Goal: Information Seeking & Learning: Learn about a topic

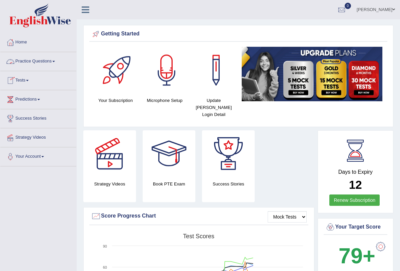
click at [58, 59] on link "Practice Questions" at bounding box center [38, 60] width 76 height 17
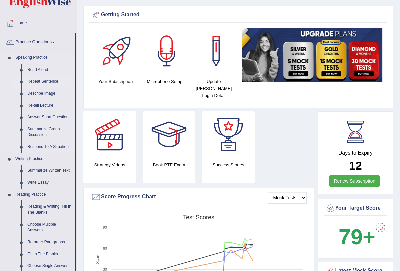
scroll to position [36, 0]
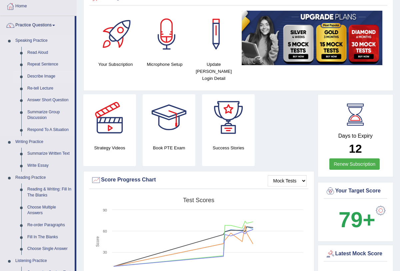
click at [51, 76] on link "Describe Image" at bounding box center [49, 76] width 50 height 12
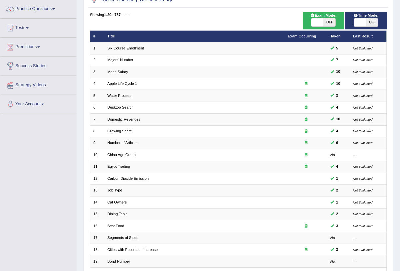
scroll to position [110, 0]
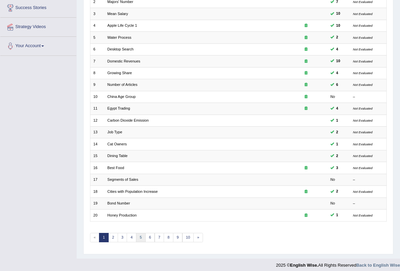
click at [140, 233] on link "5" at bounding box center [141, 237] width 10 height 9
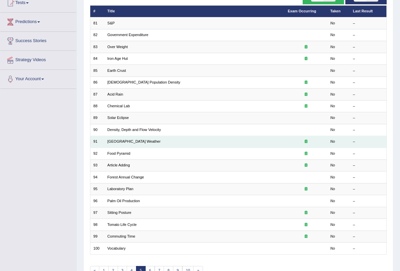
scroll to position [110, 0]
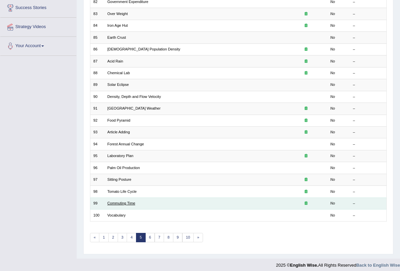
click at [122, 202] on link "Commuting Time" at bounding box center [121, 203] width 28 height 4
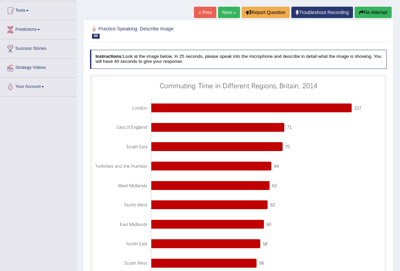
scroll to position [117, 0]
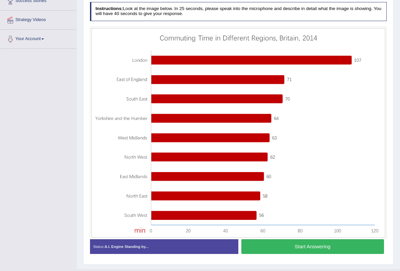
click at [286, 247] on button "Start Answering" at bounding box center [313, 246] width 143 height 14
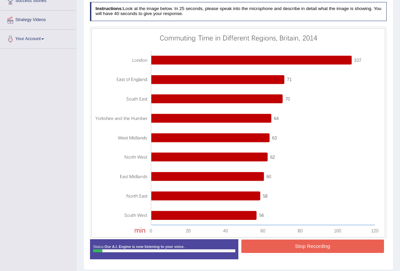
click at [286, 247] on button "Stop Recording" at bounding box center [313, 245] width 143 height 13
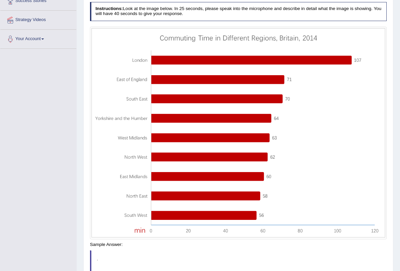
click at [286, 250] on blockquote "." at bounding box center [238, 264] width 297 height 28
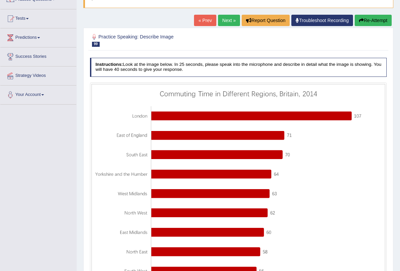
scroll to position [59, 0]
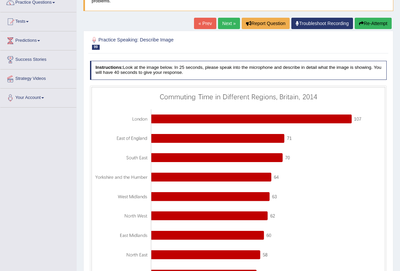
click at [364, 25] on button "Re-Attempt" at bounding box center [373, 23] width 37 height 11
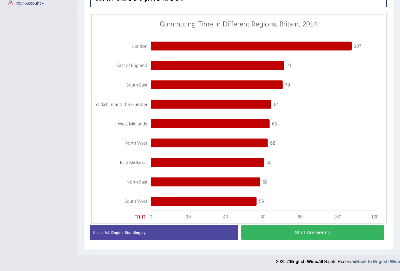
click at [298, 231] on button "Start Answering" at bounding box center [313, 232] width 143 height 14
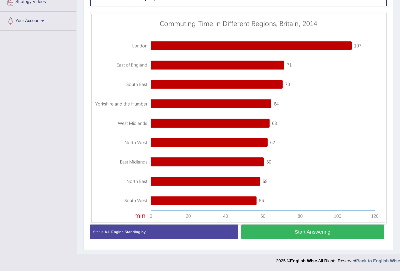
scroll to position [135, 0]
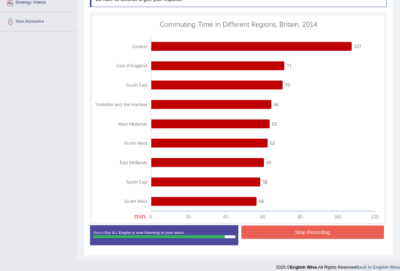
click at [314, 232] on button "Stop Recording" at bounding box center [313, 231] width 143 height 13
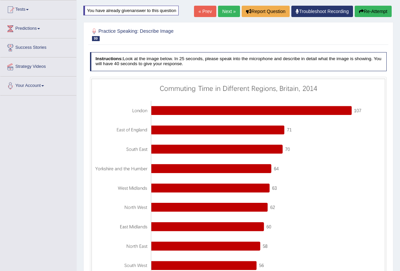
scroll to position [67, 0]
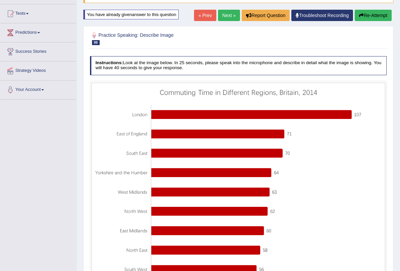
click at [372, 15] on button "Re-Attempt" at bounding box center [373, 15] width 37 height 11
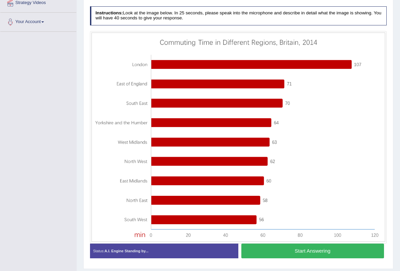
scroll to position [141, 0]
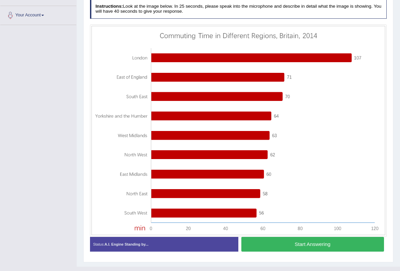
click at [273, 244] on button "Start Answering" at bounding box center [313, 244] width 143 height 14
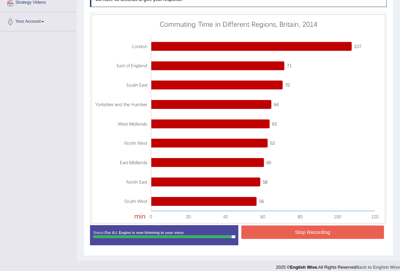
click at [275, 233] on button "Stop Recording" at bounding box center [313, 231] width 143 height 13
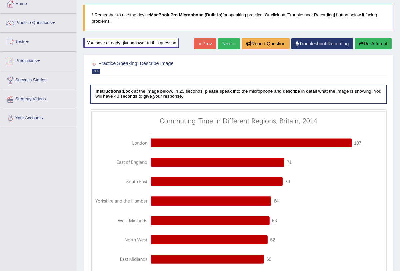
scroll to position [13, 0]
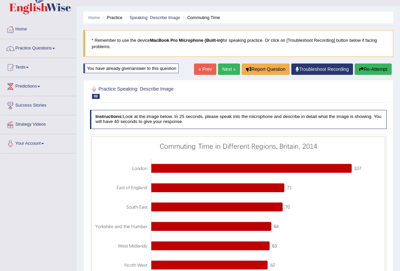
click at [220, 69] on link "Next »" at bounding box center [229, 68] width 22 height 11
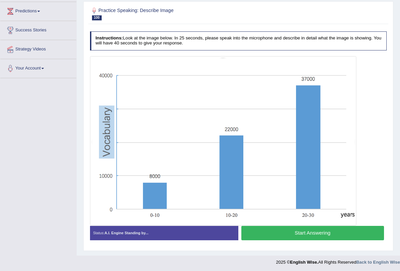
click at [264, 232] on button "Start Answering" at bounding box center [313, 233] width 143 height 14
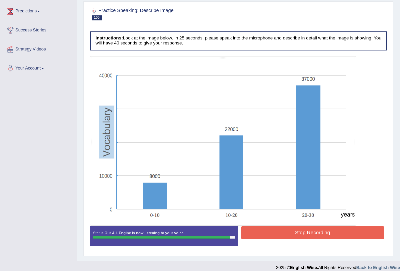
click at [264, 232] on button "Stop Recording" at bounding box center [313, 232] width 143 height 13
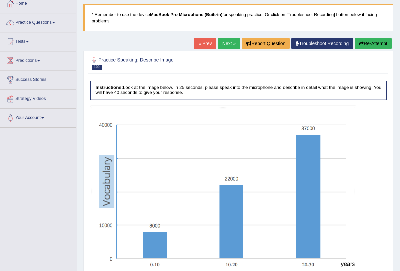
scroll to position [30, 0]
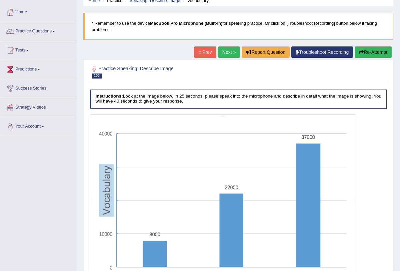
click at [227, 54] on link "Next »" at bounding box center [229, 51] width 22 height 11
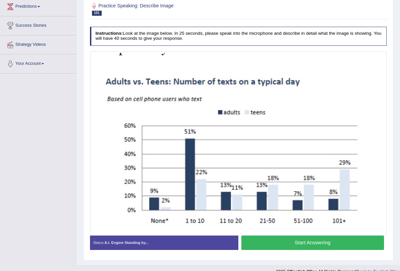
scroll to position [103, 0]
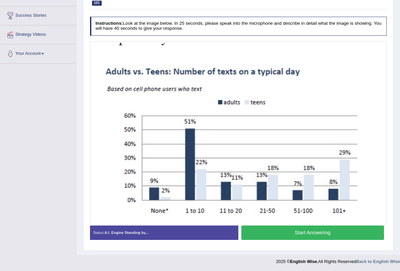
click at [261, 232] on button "Start Answering" at bounding box center [313, 232] width 143 height 14
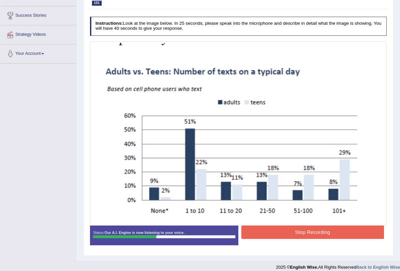
click at [261, 232] on button "Stop Recording" at bounding box center [313, 231] width 143 height 13
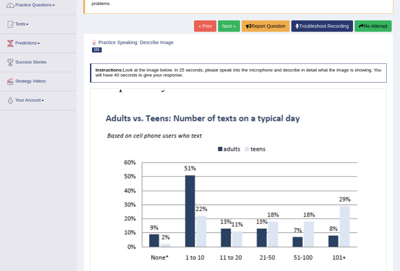
scroll to position [44, 0]
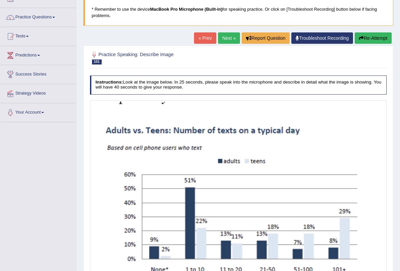
click at [368, 39] on button "Re-Attempt" at bounding box center [373, 37] width 37 height 11
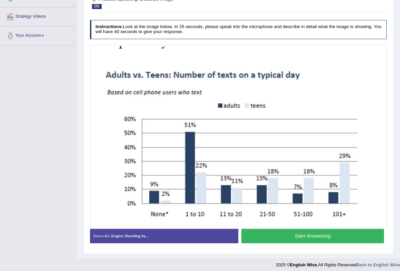
scroll to position [124, 0]
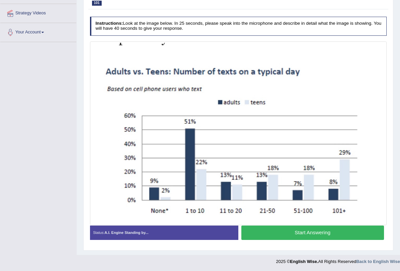
click at [282, 227] on button "Start Answering" at bounding box center [313, 232] width 143 height 14
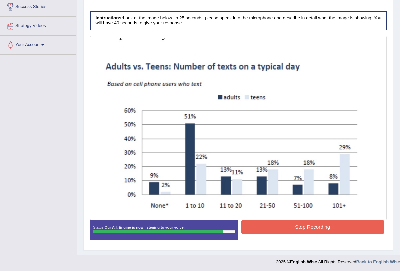
click at [282, 227] on button "Stop Recording" at bounding box center [313, 226] width 143 height 13
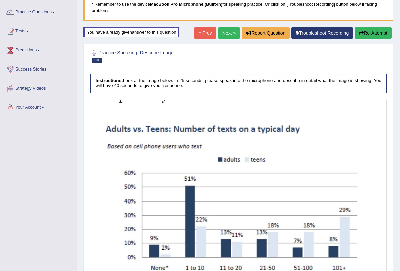
scroll to position [28, 0]
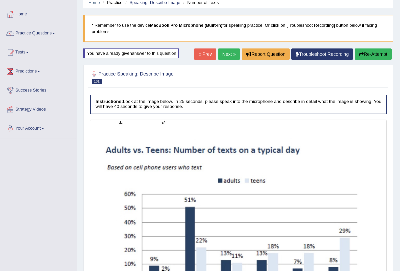
click at [222, 50] on link "Next »" at bounding box center [229, 53] width 22 height 11
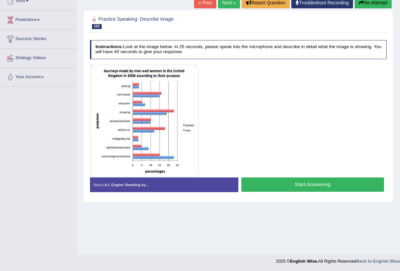
scroll to position [80, 0]
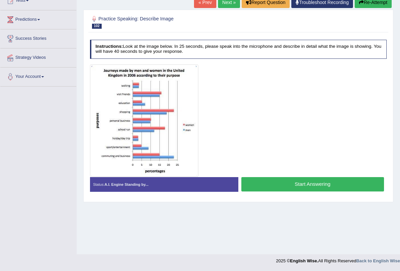
click at [279, 181] on button "Start Answering" at bounding box center [313, 184] width 143 height 14
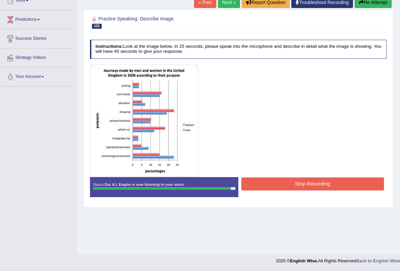
click at [279, 181] on button "Stop Recording" at bounding box center [313, 183] width 143 height 13
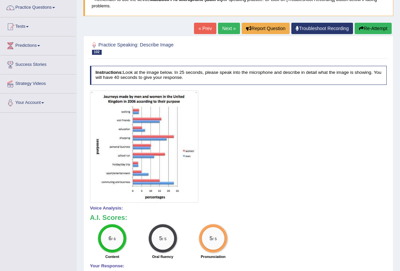
scroll to position [0, 0]
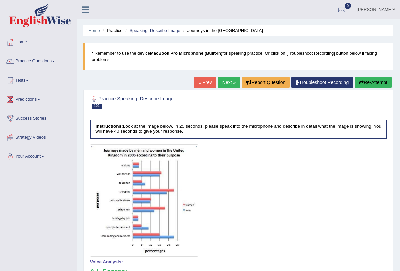
click at [225, 79] on link "Next »" at bounding box center [229, 81] width 22 height 11
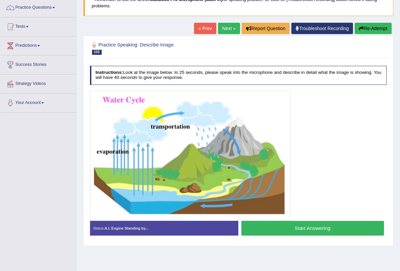
scroll to position [80, 0]
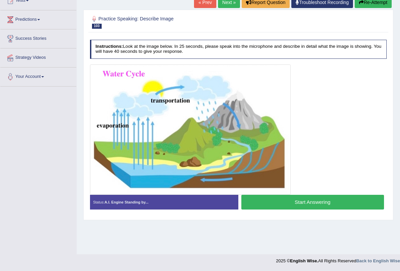
click at [284, 201] on button "Start Answering" at bounding box center [313, 201] width 143 height 14
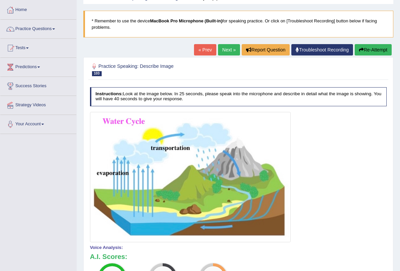
scroll to position [5, 0]
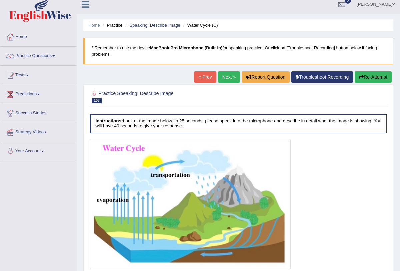
click at [219, 79] on link "Next »" at bounding box center [229, 76] width 22 height 11
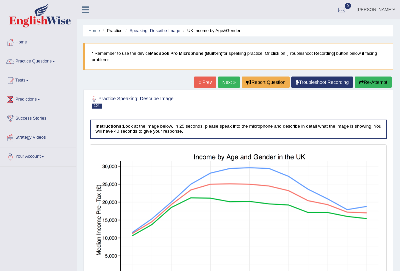
click at [202, 79] on link "« Prev" at bounding box center [205, 81] width 22 height 11
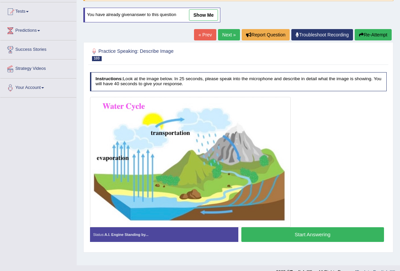
scroll to position [80, 0]
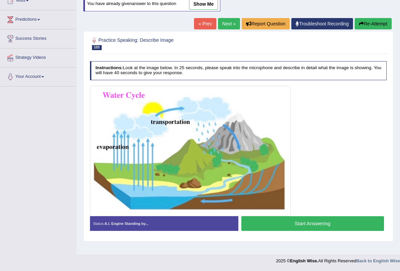
click at [280, 222] on button "Start Answering" at bounding box center [313, 223] width 143 height 14
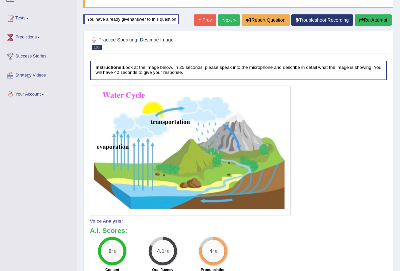
scroll to position [0, 0]
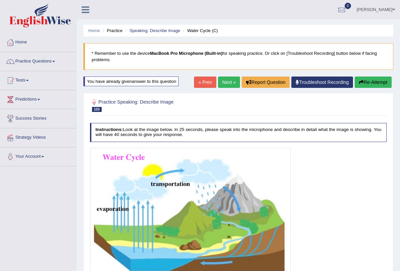
click at [228, 77] on link "Next »" at bounding box center [229, 81] width 22 height 11
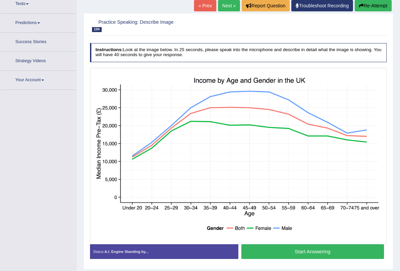
scroll to position [95, 0]
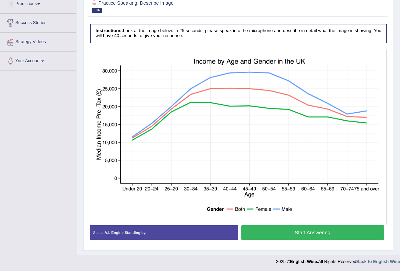
click at [263, 231] on button "Start Answering" at bounding box center [313, 232] width 143 height 14
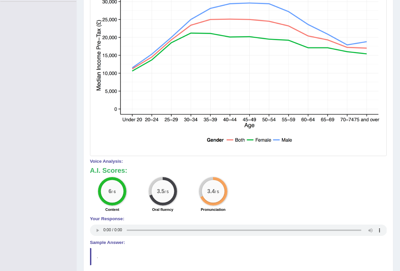
scroll to position [0, 0]
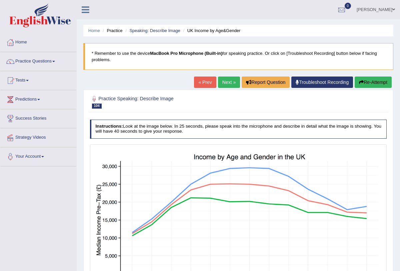
click at [218, 85] on link "Next »" at bounding box center [229, 81] width 22 height 11
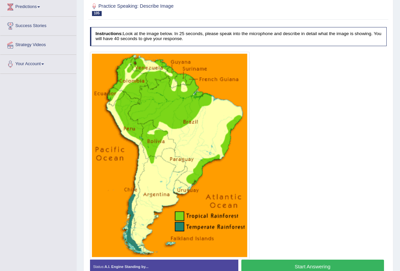
scroll to position [104, 0]
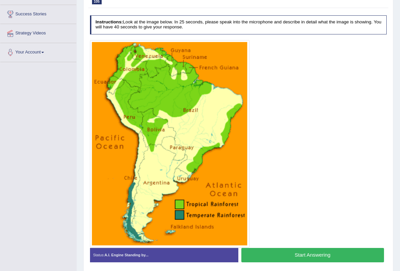
click at [282, 253] on button "Start Answering" at bounding box center [313, 255] width 143 height 14
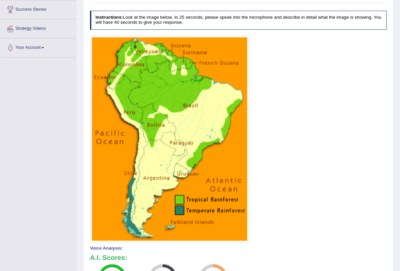
scroll to position [0, 0]
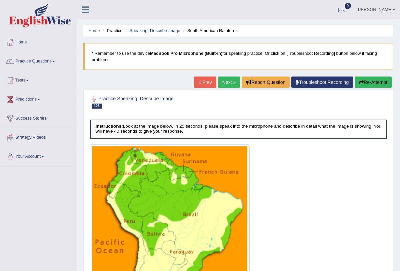
click at [223, 83] on link "Next »" at bounding box center [229, 81] width 22 height 11
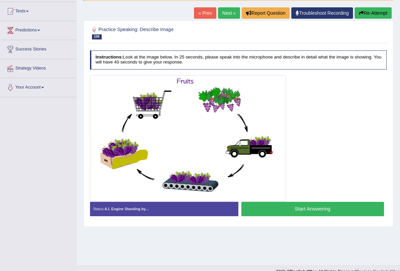
scroll to position [80, 0]
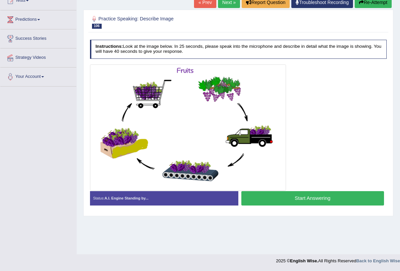
click at [277, 199] on button "Start Answering" at bounding box center [313, 198] width 143 height 14
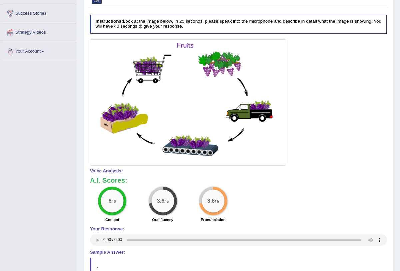
scroll to position [0, 0]
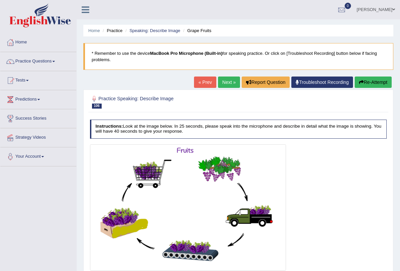
click at [369, 83] on button "Re-Attempt" at bounding box center [373, 81] width 37 height 11
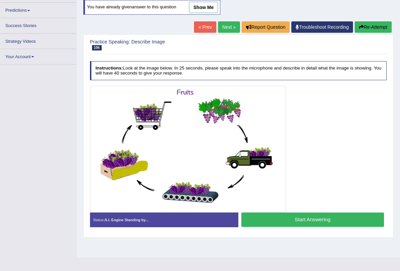
scroll to position [80, 0]
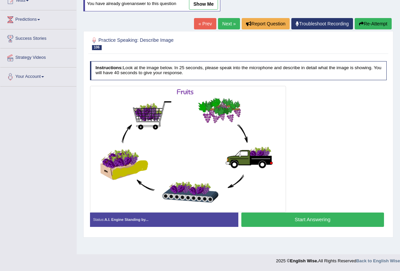
click at [290, 213] on button "Start Answering" at bounding box center [313, 219] width 143 height 14
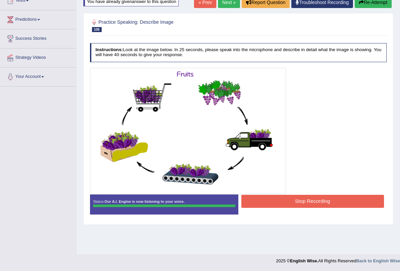
click at [276, 198] on button "Stop Recording" at bounding box center [313, 200] width 143 height 13
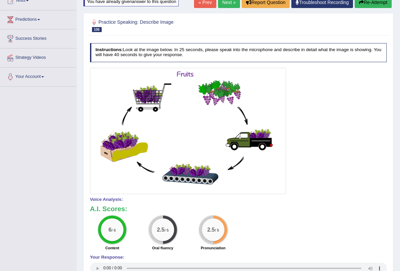
click at [227, 4] on link "Next »" at bounding box center [229, 2] width 22 height 11
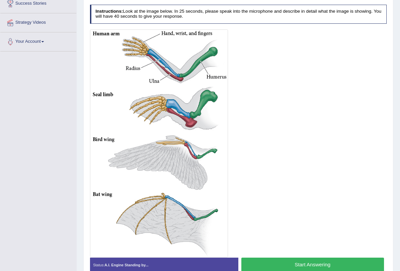
scroll to position [117, 0]
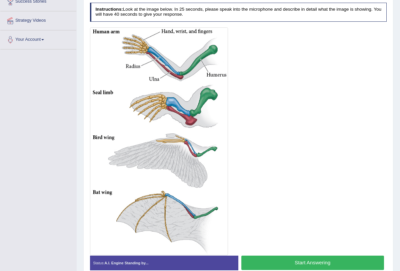
click at [262, 258] on button "Start Answering" at bounding box center [313, 262] width 143 height 14
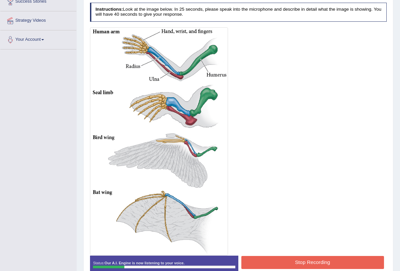
click at [262, 258] on button "Stop Recording" at bounding box center [313, 262] width 143 height 13
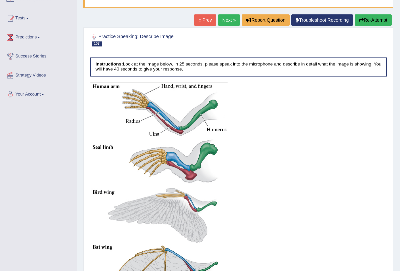
scroll to position [52, 0]
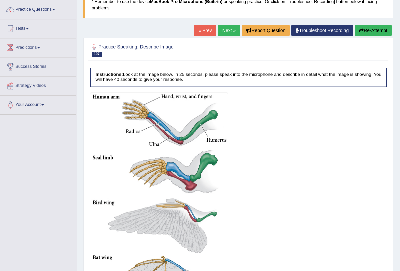
click at [373, 26] on button "Re-Attempt" at bounding box center [373, 30] width 37 height 11
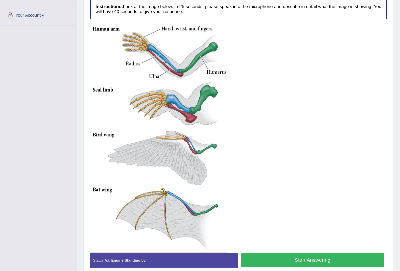
scroll to position [154, 0]
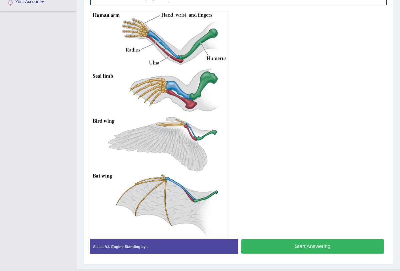
click at [282, 241] on button "Start Answering" at bounding box center [313, 246] width 143 height 14
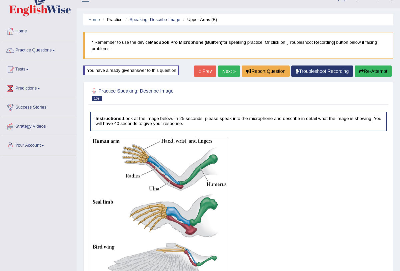
scroll to position [0, 0]
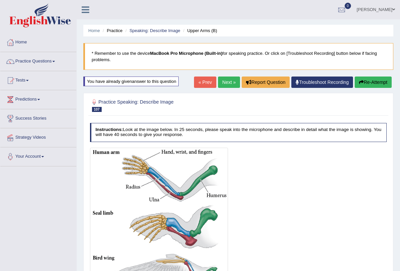
click at [370, 80] on button "Re-Attempt" at bounding box center [373, 81] width 37 height 11
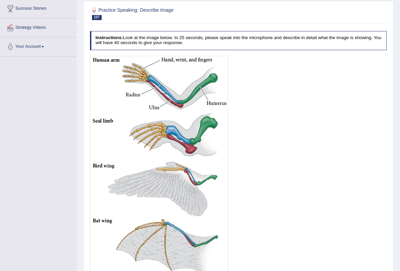
scroll to position [143, 0]
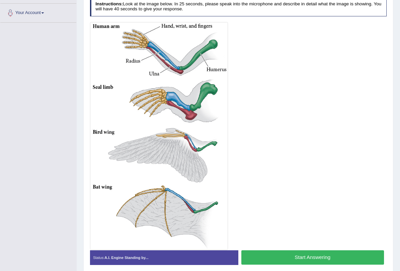
click at [271, 257] on button "Start Answering" at bounding box center [313, 257] width 143 height 14
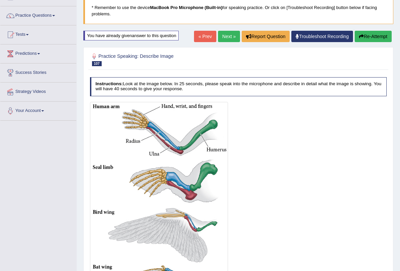
scroll to position [0, 0]
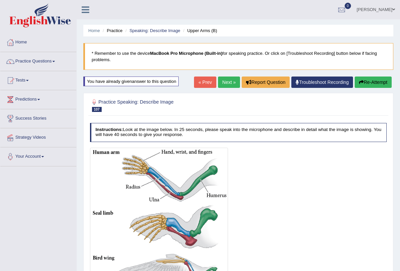
click at [223, 81] on link "Next »" at bounding box center [229, 81] width 22 height 11
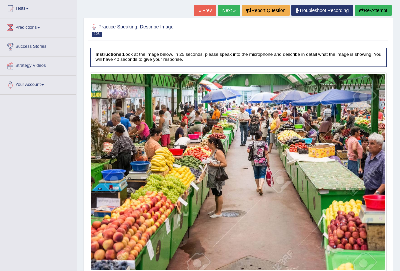
scroll to position [93, 0]
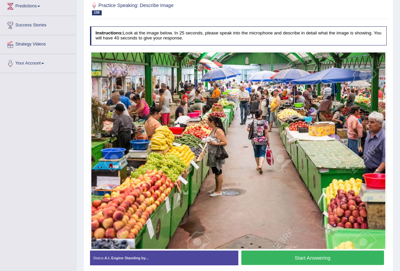
click at [272, 259] on button "Start Answering" at bounding box center [313, 257] width 143 height 14
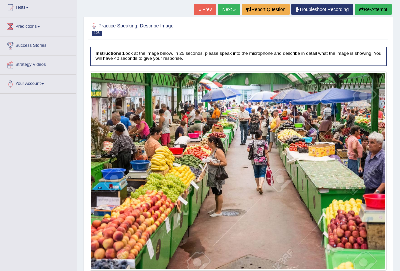
scroll to position [72, 0]
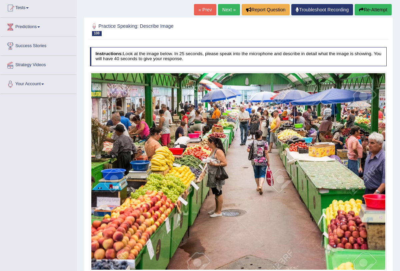
click at [373, 10] on button "Re-Attempt" at bounding box center [373, 9] width 37 height 11
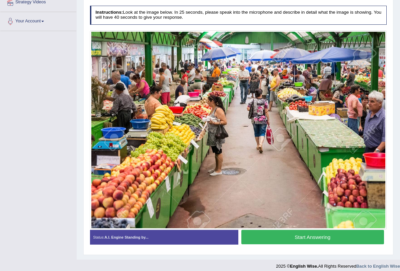
scroll to position [140, 0]
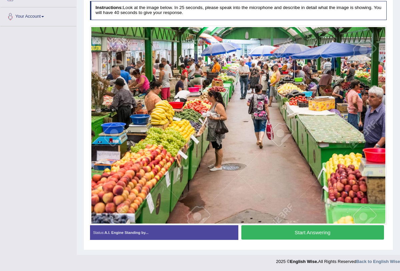
click at [273, 231] on button "Start Answering" at bounding box center [313, 232] width 143 height 14
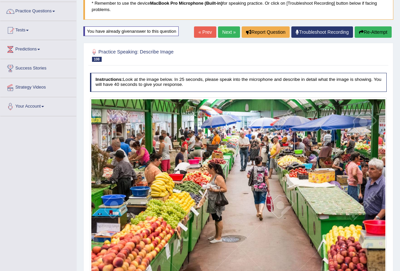
scroll to position [0, 0]
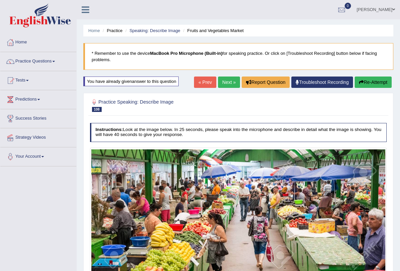
click at [225, 79] on link "Next »" at bounding box center [229, 81] width 22 height 11
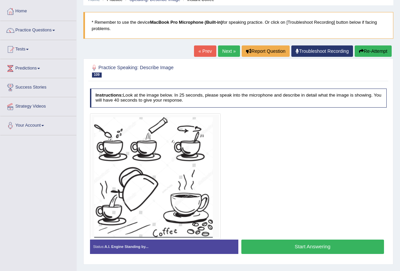
scroll to position [33, 0]
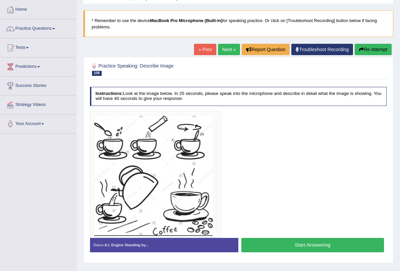
click at [265, 244] on button "Start Answering" at bounding box center [313, 245] width 143 height 14
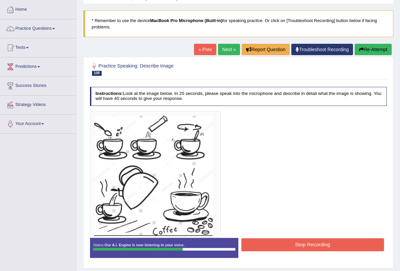
click at [264, 242] on button "Stop Recording" at bounding box center [313, 244] width 143 height 13
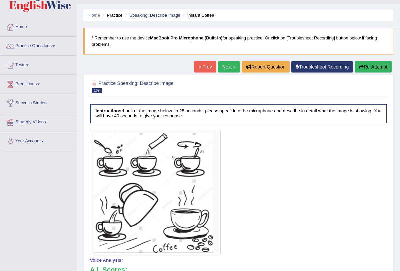
scroll to position [10, 0]
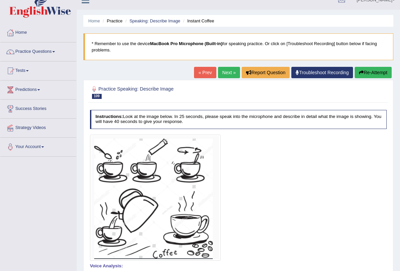
click at [225, 75] on link "Next »" at bounding box center [229, 72] width 22 height 11
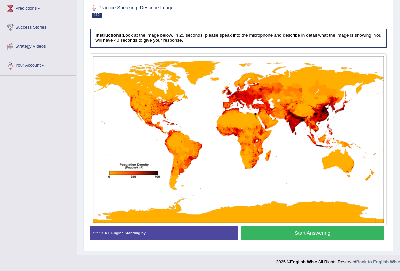
scroll to position [91, 0]
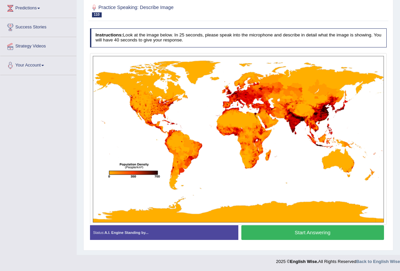
click at [277, 232] on button "Start Answering" at bounding box center [313, 232] width 143 height 14
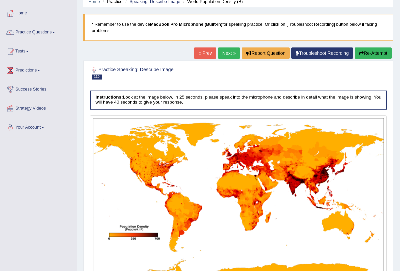
scroll to position [0, 0]
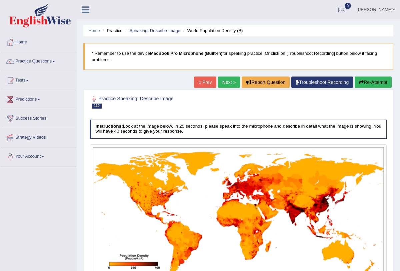
click at [226, 81] on link "Next »" at bounding box center [229, 81] width 22 height 11
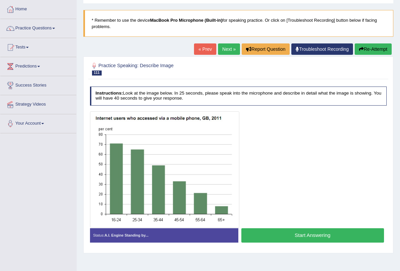
scroll to position [35, 0]
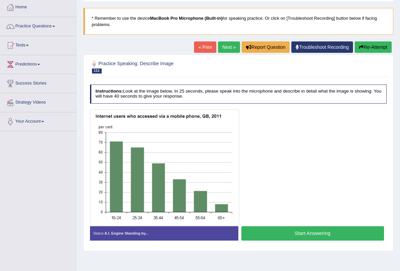
click at [269, 228] on button "Start Answering" at bounding box center [313, 233] width 143 height 14
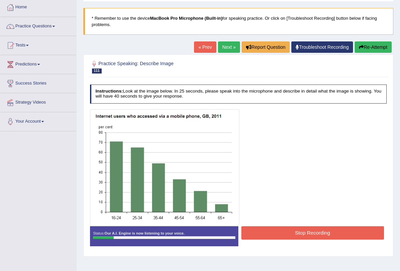
click at [269, 228] on button "Stop Recording" at bounding box center [313, 232] width 143 height 13
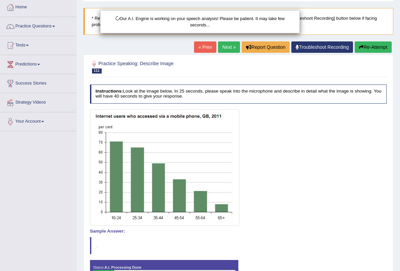
click at [223, 47] on div "Our A.I. Engine is working on your speech analysis! Please be patient. It may t…" at bounding box center [200, 135] width 400 height 271
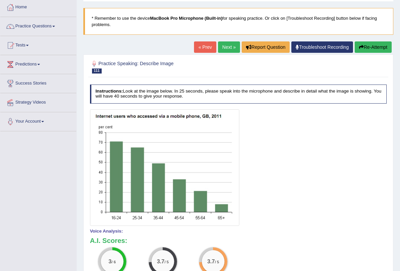
click at [223, 47] on link "Next »" at bounding box center [229, 46] width 22 height 11
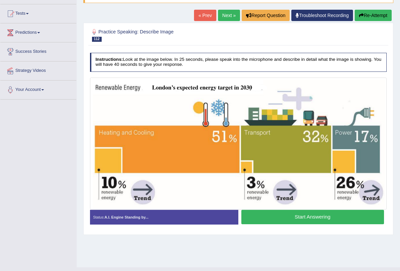
scroll to position [68, 0]
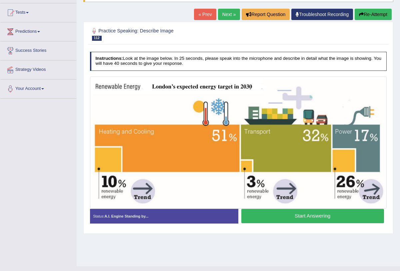
click at [277, 222] on button "Start Answering" at bounding box center [313, 216] width 143 height 14
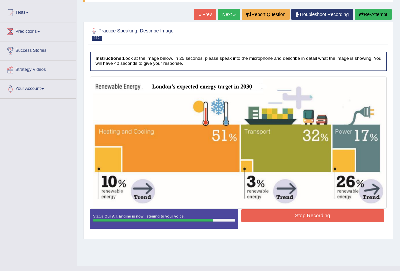
click at [277, 216] on button "Stop Recording" at bounding box center [313, 215] width 143 height 13
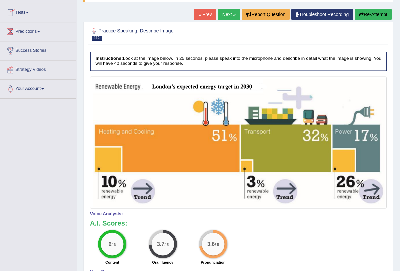
click at [42, 31] on link "Predictions" at bounding box center [38, 30] width 76 height 17
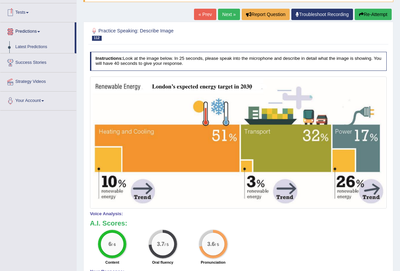
click at [30, 14] on link "Tests" at bounding box center [38, 11] width 76 height 17
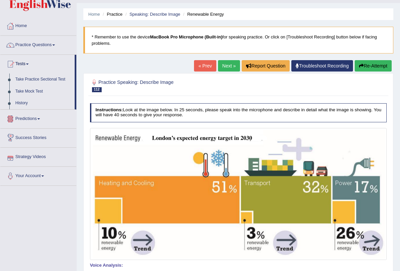
scroll to position [0, 0]
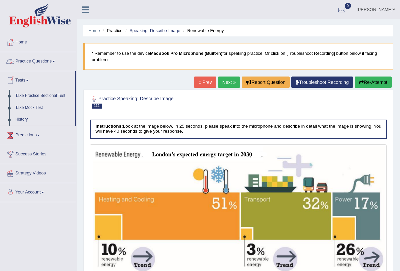
click at [57, 60] on link "Practice Questions" at bounding box center [38, 60] width 76 height 17
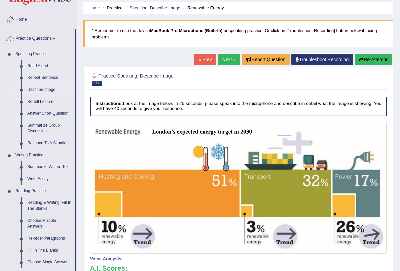
scroll to position [24, 0]
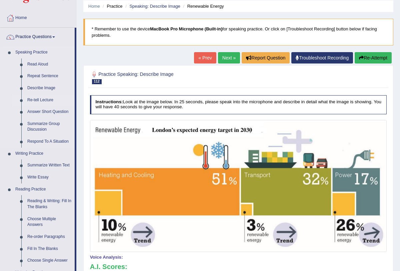
click at [50, 98] on link "Re-tell Lecture" at bounding box center [49, 100] width 50 height 12
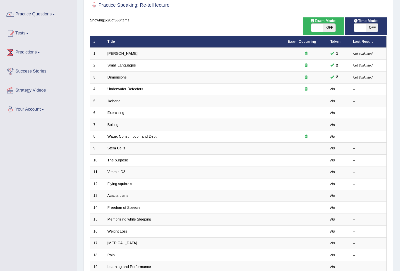
scroll to position [110, 0]
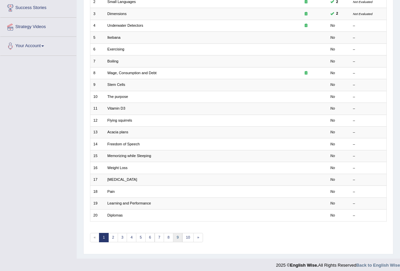
click at [173, 237] on link "9" at bounding box center [178, 237] width 10 height 9
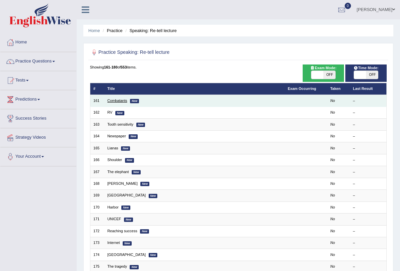
click at [125, 99] on link "Combatants" at bounding box center [117, 100] width 20 height 4
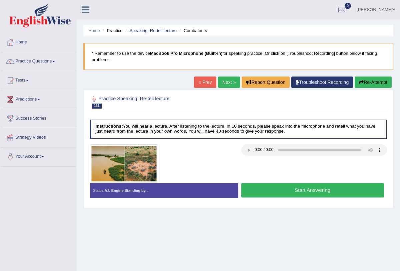
click at [261, 193] on button "Start Answering" at bounding box center [313, 190] width 143 height 14
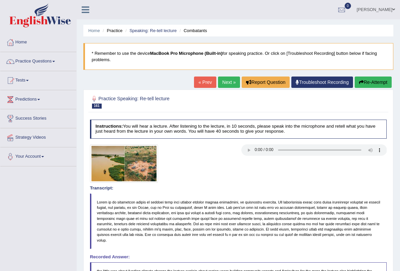
click at [222, 77] on link "Next »" at bounding box center [229, 81] width 22 height 11
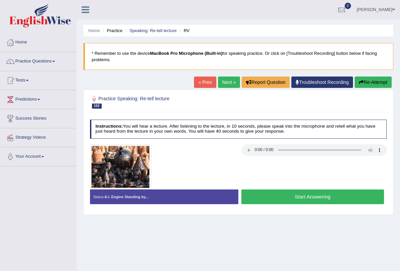
click at [282, 196] on button "Start Answering" at bounding box center [313, 196] width 143 height 14
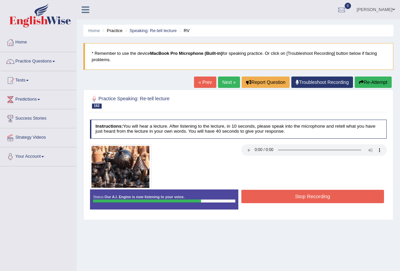
click at [278, 195] on button "Stop Recording" at bounding box center [313, 195] width 143 height 13
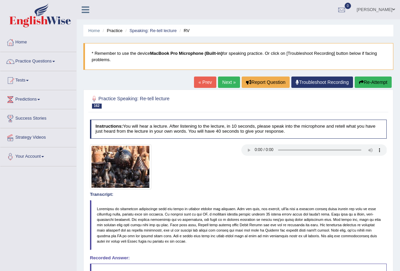
click at [227, 82] on link "Next »" at bounding box center [229, 81] width 22 height 11
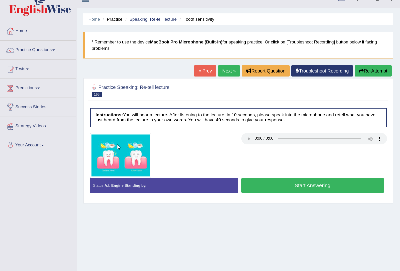
scroll to position [16, 0]
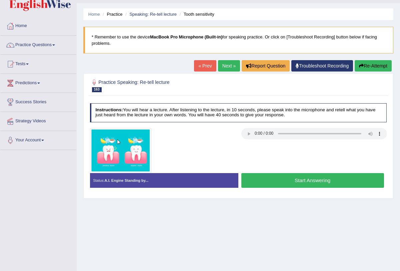
click at [285, 180] on button "Start Answering" at bounding box center [313, 180] width 143 height 14
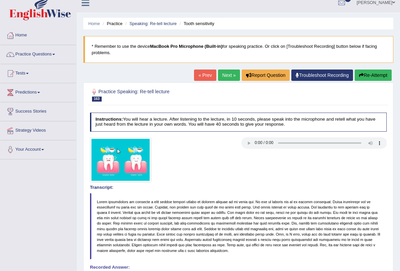
scroll to position [0, 0]
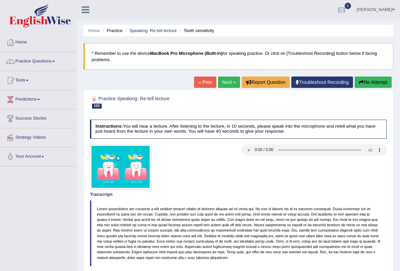
click at [225, 80] on link "Next »" at bounding box center [229, 81] width 22 height 11
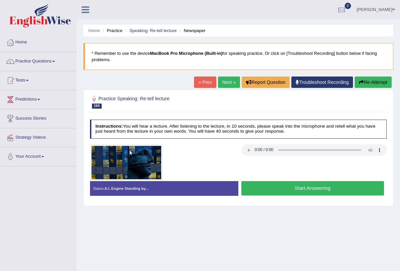
click at [250, 189] on button "Start Answering" at bounding box center [313, 188] width 143 height 14
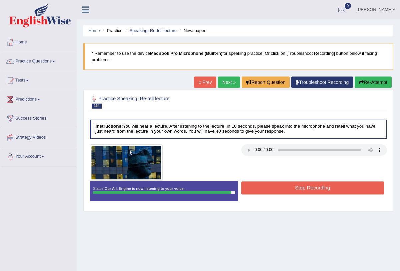
click at [253, 186] on button "Stop Recording" at bounding box center [313, 187] width 143 height 13
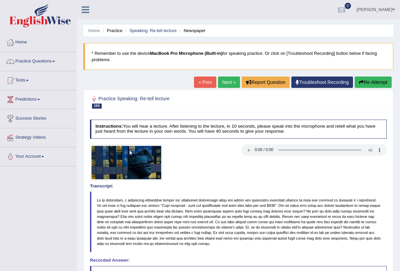
click at [225, 84] on link "Next »" at bounding box center [229, 81] width 22 height 11
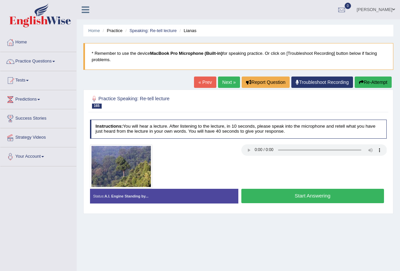
click at [256, 198] on button "Start Answering" at bounding box center [313, 195] width 143 height 14
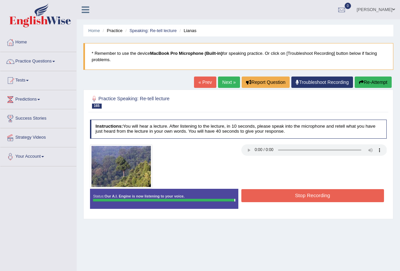
click at [264, 195] on button "Stop Recording" at bounding box center [313, 195] width 143 height 13
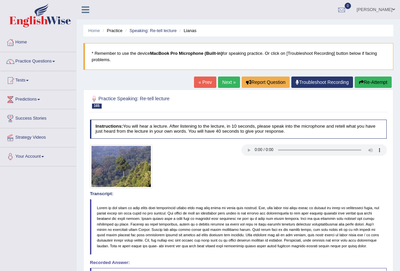
click at [226, 81] on link "Next »" at bounding box center [229, 81] width 22 height 11
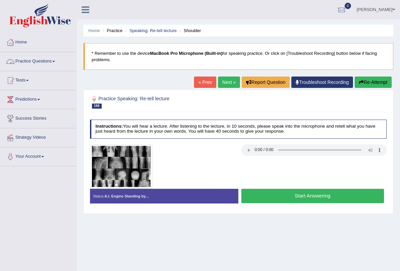
click at [59, 62] on link "Practice Questions" at bounding box center [38, 60] width 76 height 17
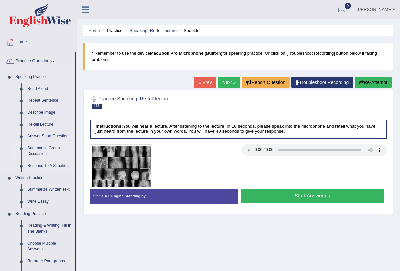
click at [38, 150] on link "Summarize Group Discussion" at bounding box center [49, 151] width 50 height 18
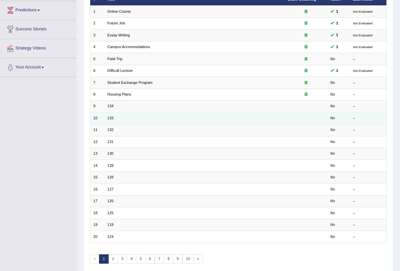
scroll to position [110, 0]
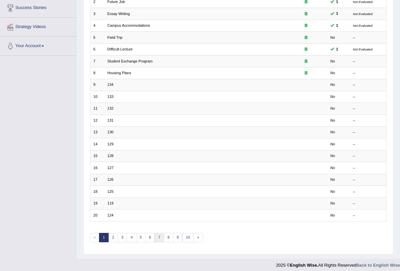
click at [155, 233] on link "7" at bounding box center [160, 237] width 10 height 9
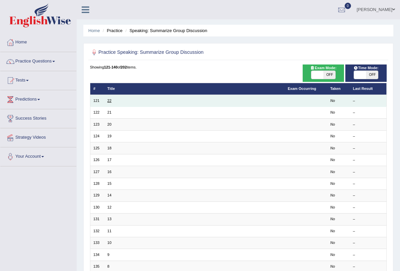
click at [109, 100] on link "22" at bounding box center [109, 100] width 4 height 4
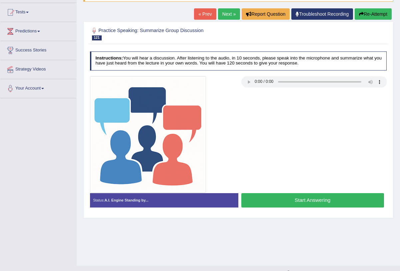
scroll to position [76, 0]
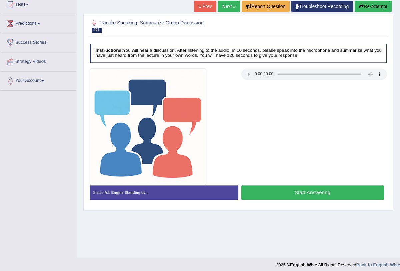
click at [263, 191] on button "Start Answering" at bounding box center [313, 192] width 143 height 14
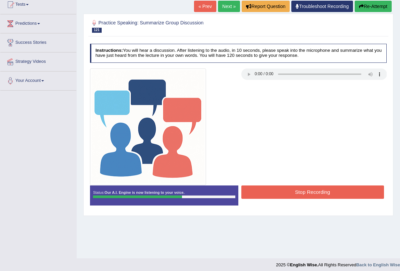
click at [263, 191] on button "Stop Recording" at bounding box center [313, 191] width 143 height 13
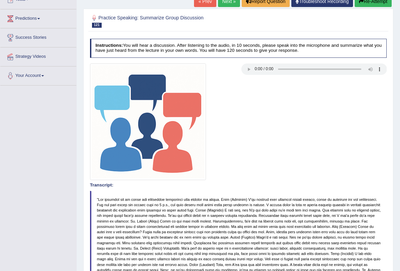
scroll to position [0, 0]
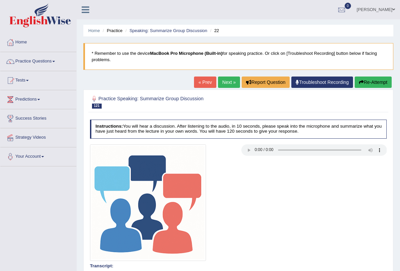
click at [222, 85] on link "Next »" at bounding box center [229, 81] width 22 height 11
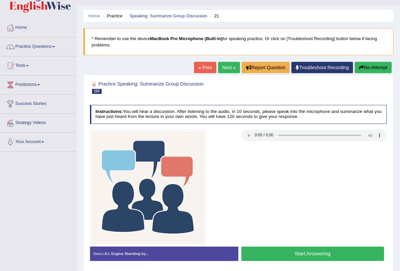
scroll to position [17, 0]
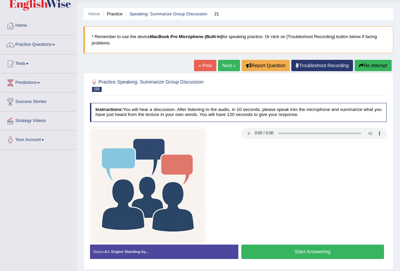
click at [263, 255] on button "Start Answering" at bounding box center [313, 251] width 143 height 14
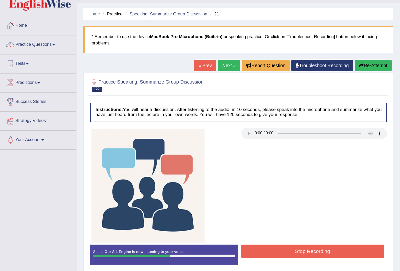
click at [273, 248] on button "Stop Recording" at bounding box center [313, 250] width 143 height 13
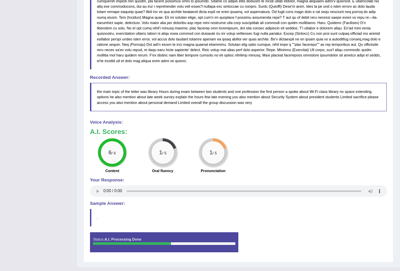
scroll to position [303, 0]
